Goal: Obtain resource: Download file/media

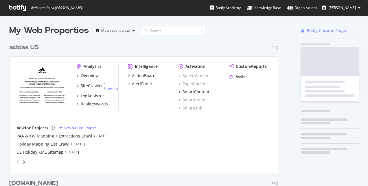
scroll to position [257, 269]
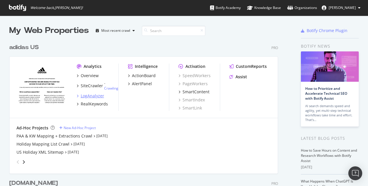
click at [94, 96] on div "LogAnalyzer" at bounding box center [92, 96] width 23 height 6
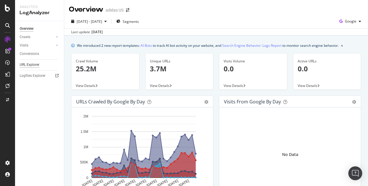
click at [23, 65] on div "URL Explorer" at bounding box center [30, 65] width 20 height 6
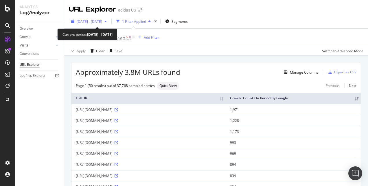
click at [102, 19] on span "[DATE] - [DATE]" at bounding box center [89, 21] width 25 height 5
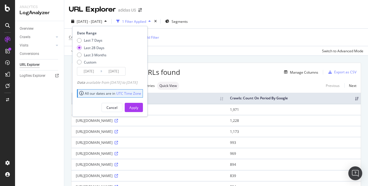
click at [102, 19] on span "[DATE] - [DATE]" at bounding box center [89, 21] width 25 height 5
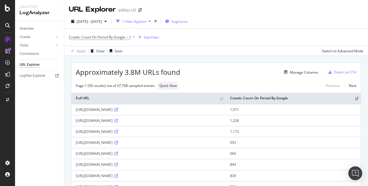
click at [188, 22] on span "Segments" at bounding box center [179, 21] width 16 height 5
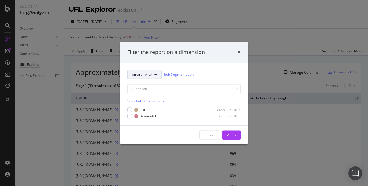
click at [154, 73] on icon "modal" at bounding box center [155, 74] width 2 height 3
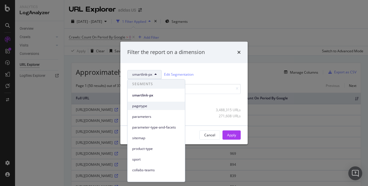
click at [147, 106] on span "pagetype" at bounding box center [156, 105] width 48 height 5
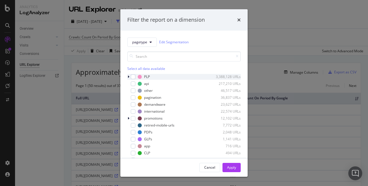
click at [129, 77] on div "modal" at bounding box center [128, 77] width 3 height 6
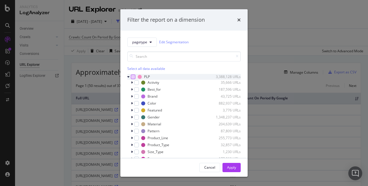
click at [133, 78] on div "modal" at bounding box center [133, 77] width 5 height 5
click at [128, 77] on icon "modal" at bounding box center [128, 76] width 2 height 3
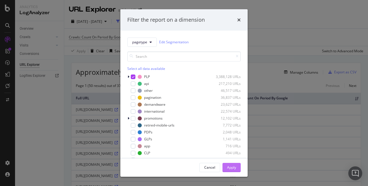
click at [232, 172] on button "Apply" at bounding box center [231, 167] width 18 height 9
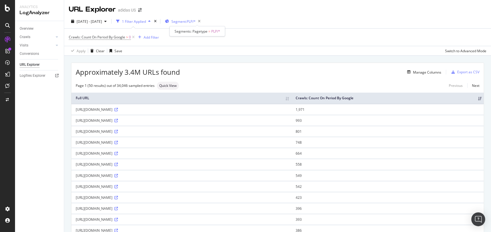
click at [196, 22] on span "Segment: PLP/*" at bounding box center [183, 21] width 24 height 5
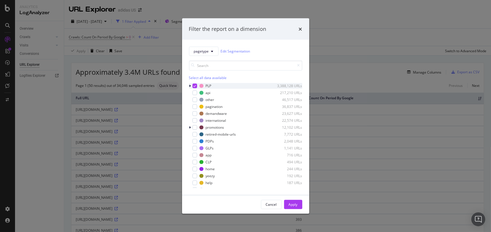
click at [197, 87] on div "modal" at bounding box center [195, 86] width 5 height 5
click at [195, 142] on div "modal" at bounding box center [195, 141] width 5 height 5
click at [289, 186] on div "Apply" at bounding box center [293, 204] width 9 height 5
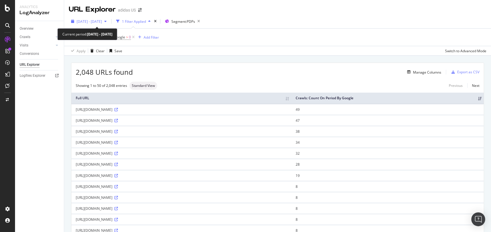
click at [109, 21] on div "button" at bounding box center [105, 21] width 7 height 3
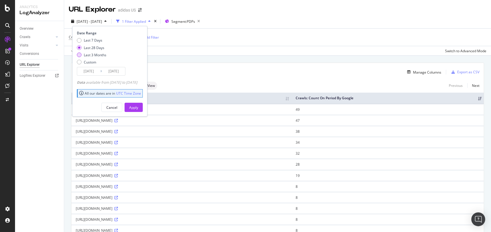
click at [90, 54] on div "Last 3 Months" at bounding box center [95, 55] width 23 height 5
type input "[DATE]"
click at [138, 111] on div "Apply" at bounding box center [133, 107] width 9 height 9
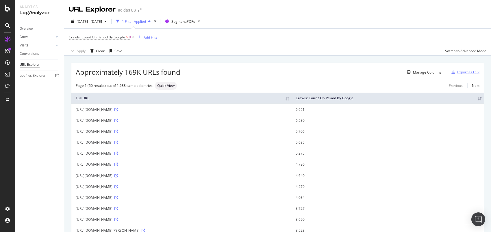
click at [367, 69] on div "Export as CSV" at bounding box center [464, 72] width 30 height 9
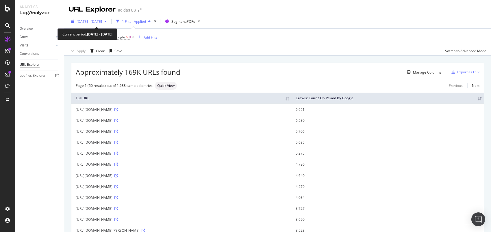
click at [87, 20] on span "[DATE] - [DATE]" at bounding box center [89, 21] width 25 height 5
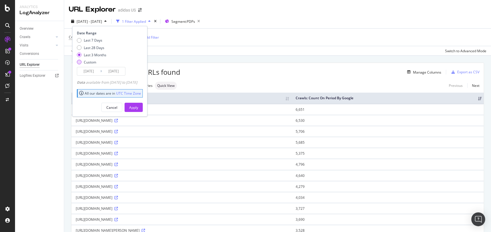
click at [92, 62] on div "Custom" at bounding box center [90, 62] width 12 height 5
click at [90, 70] on input "[DATE]" at bounding box center [88, 71] width 23 height 8
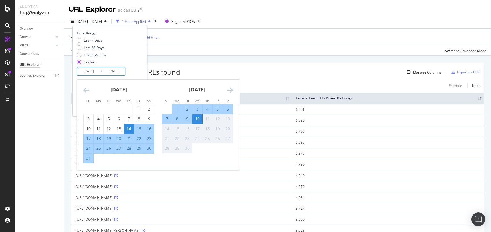
click at [141, 138] on div "22" at bounding box center [139, 139] width 10 height 6
type input "[DATE]"
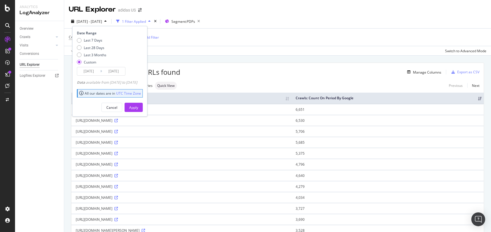
click at [141, 66] on div "Last 7 Days Last 28 Days Last 3 Months Custom" at bounding box center [109, 52] width 64 height 29
click at [143, 112] on div "Date Range Last 7 Days Last 28 Days Last 3 Months Custom [DATE] Navigate forwar…" at bounding box center [109, 71] width 75 height 91
click at [138, 108] on div "Apply" at bounding box center [133, 107] width 9 height 5
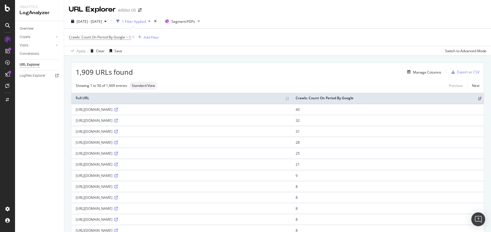
click at [367, 30] on div "Crawls: Count On Period By Google > 0 Add Filter" at bounding box center [278, 37] width 418 height 17
click at [367, 72] on div "Export as CSV" at bounding box center [468, 72] width 22 height 5
